Goal: Check status: Check status

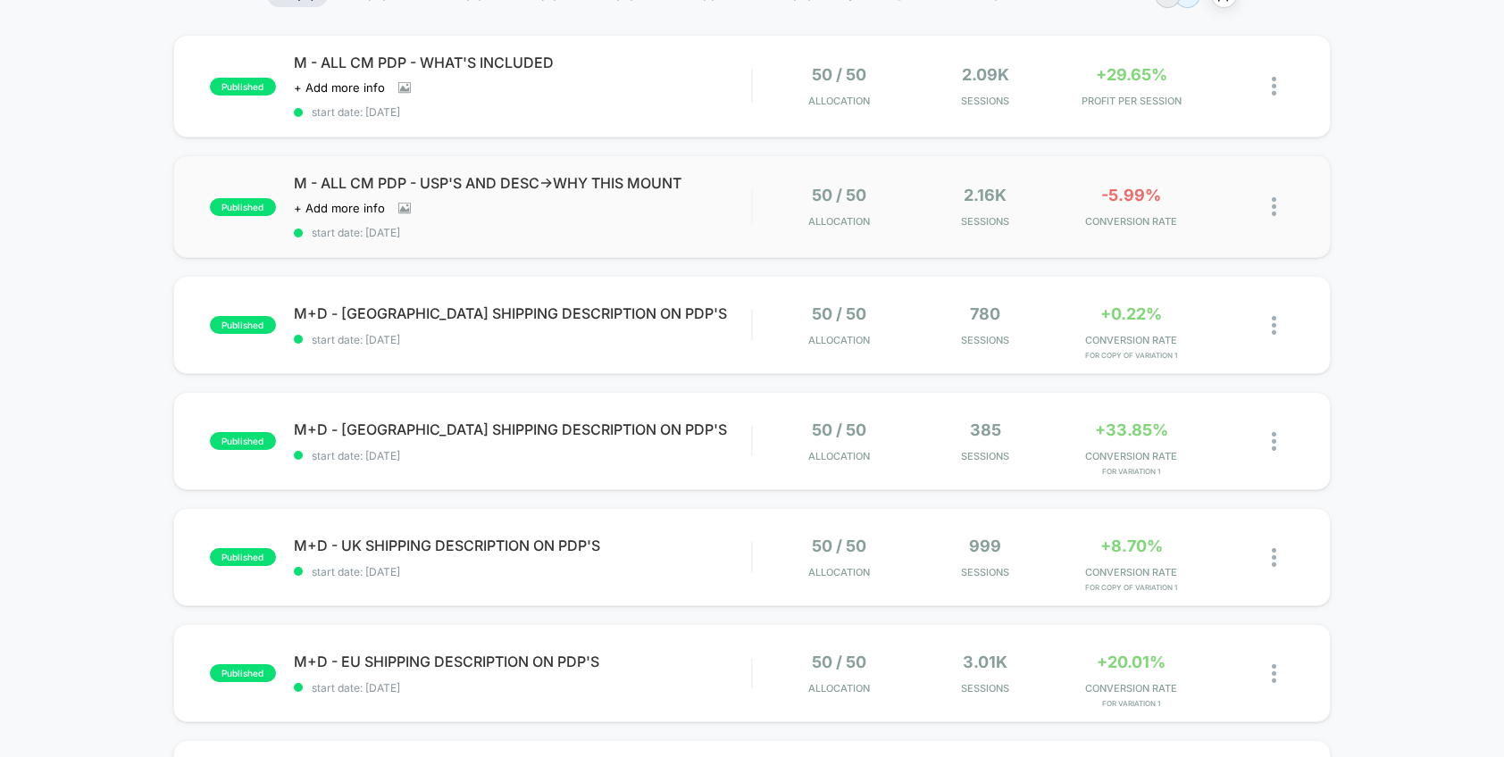
scroll to position [249, 0]
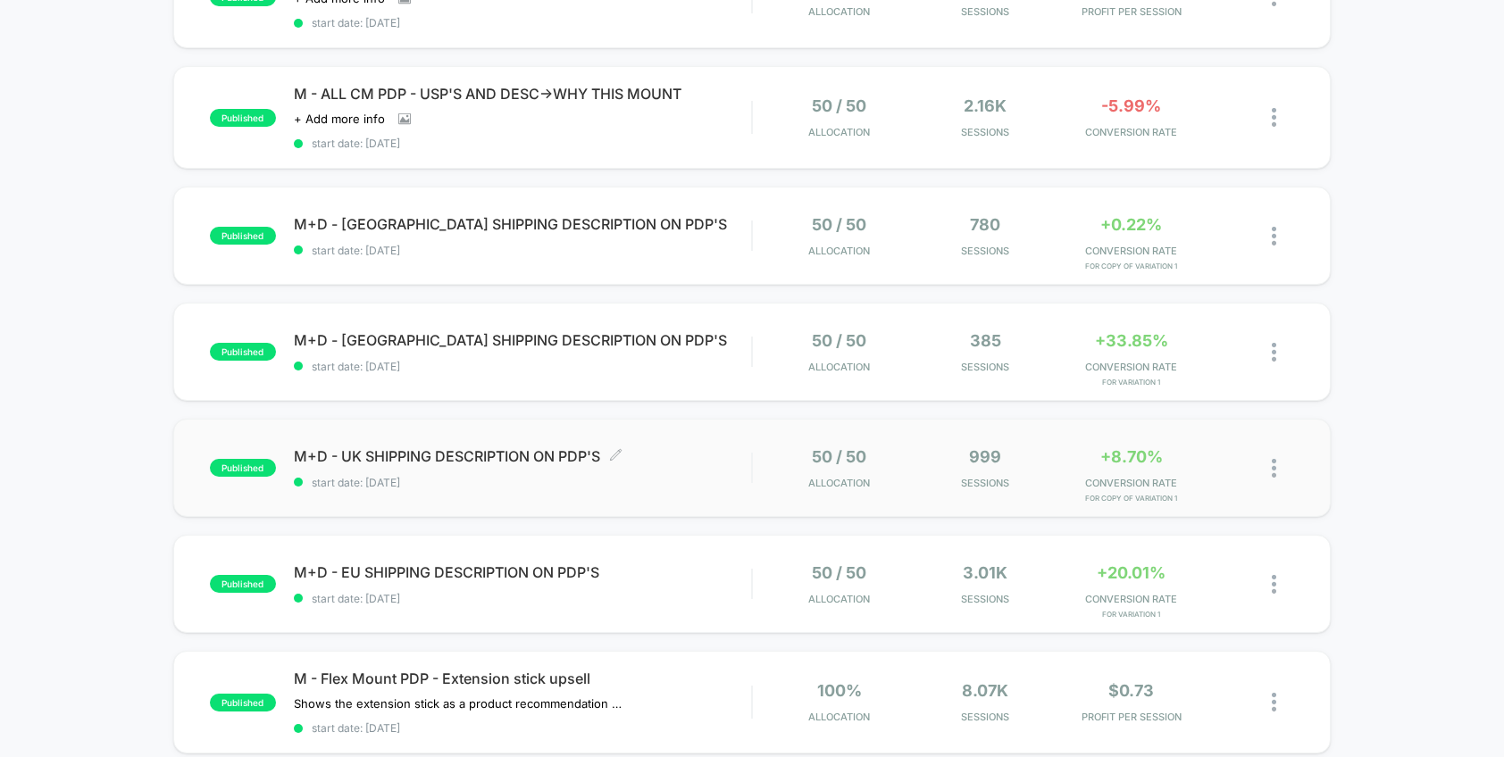
click at [707, 476] on span "start date: [DATE]" at bounding box center [523, 482] width 458 height 13
